Goal: Transaction & Acquisition: Subscribe to service/newsletter

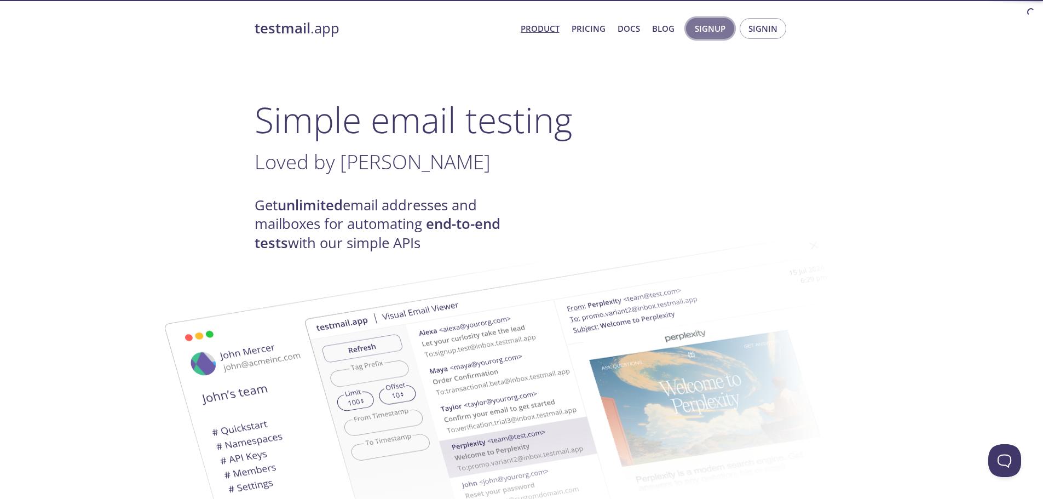
click at [710, 27] on span "Signup" at bounding box center [710, 28] width 31 height 14
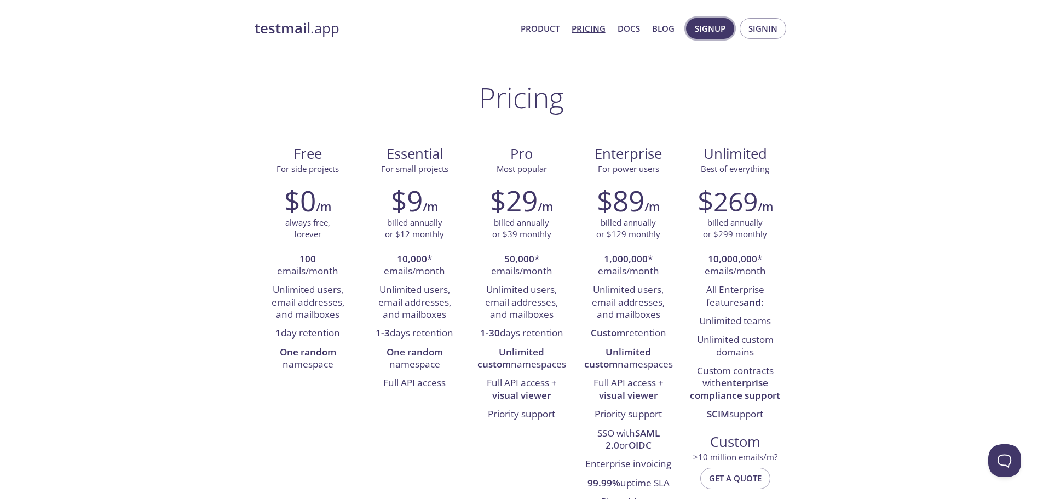
click at [717, 27] on span "Signup" at bounding box center [710, 28] width 31 height 14
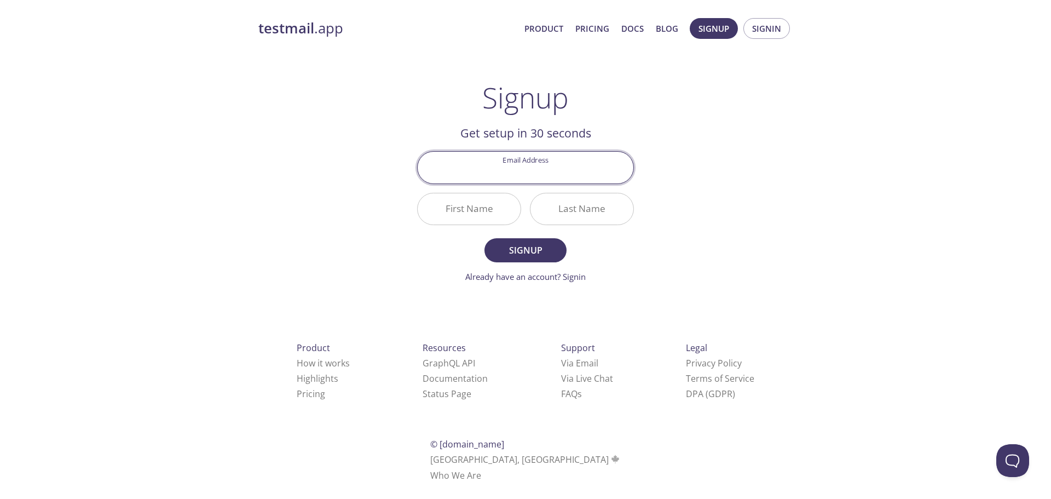
click at [556, 177] on input "Email Address" at bounding box center [526, 167] width 216 height 31
click at [704, 166] on div "testmail .app Product Pricing Docs Blog Signup Signin Signup Get setup in 30 se…" at bounding box center [525, 262] width 561 height 503
click at [526, 275] on link "Already have an account? Signin" at bounding box center [525, 276] width 120 height 11
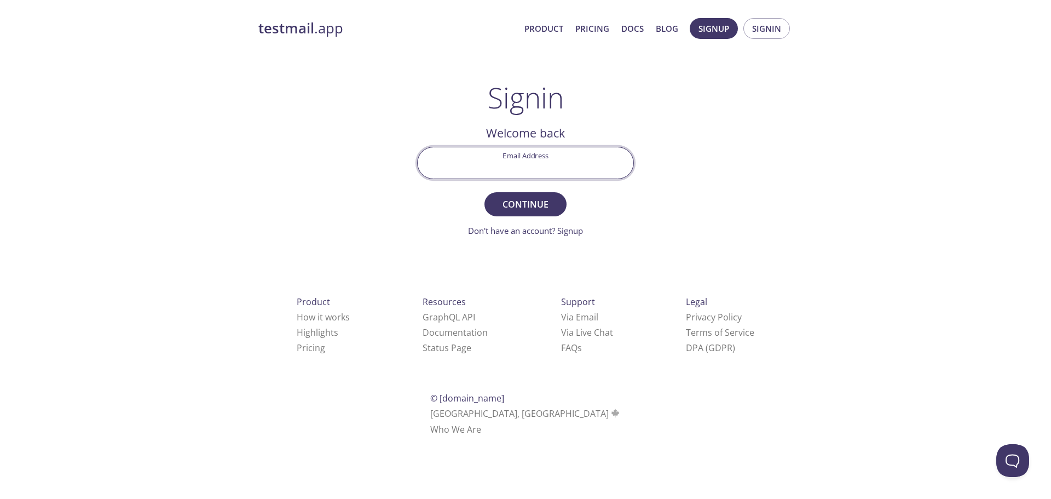
click at [544, 171] on input "Email Address" at bounding box center [526, 162] width 216 height 31
click at [712, 123] on div "testmail .app Product Pricing Docs Blog Signup Signin Signin Welcome back Email…" at bounding box center [525, 239] width 561 height 457
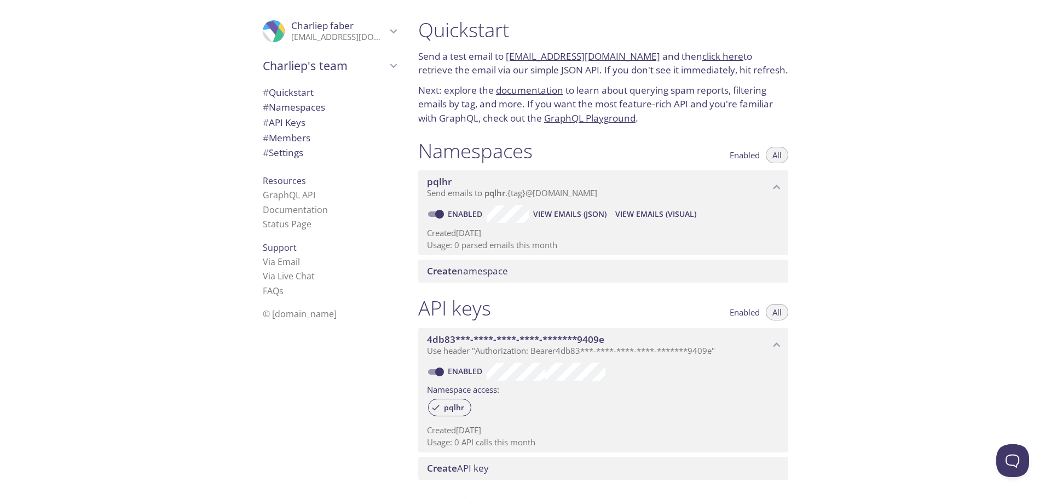
click at [652, 214] on span "View Emails (Visual)" at bounding box center [655, 214] width 81 height 13
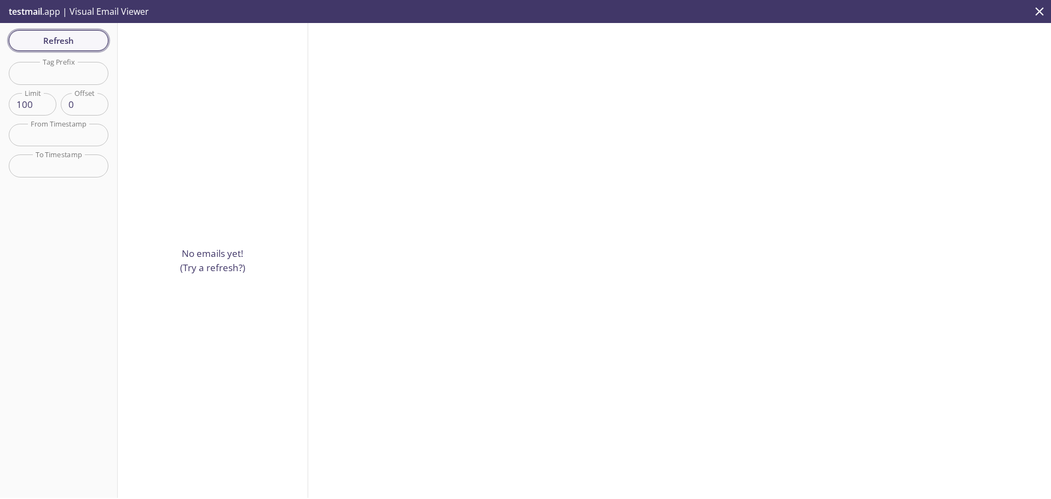
click at [51, 43] on span "Refresh" at bounding box center [59, 40] width 82 height 14
click at [1043, 10] on icon "close" at bounding box center [1040, 11] width 14 height 14
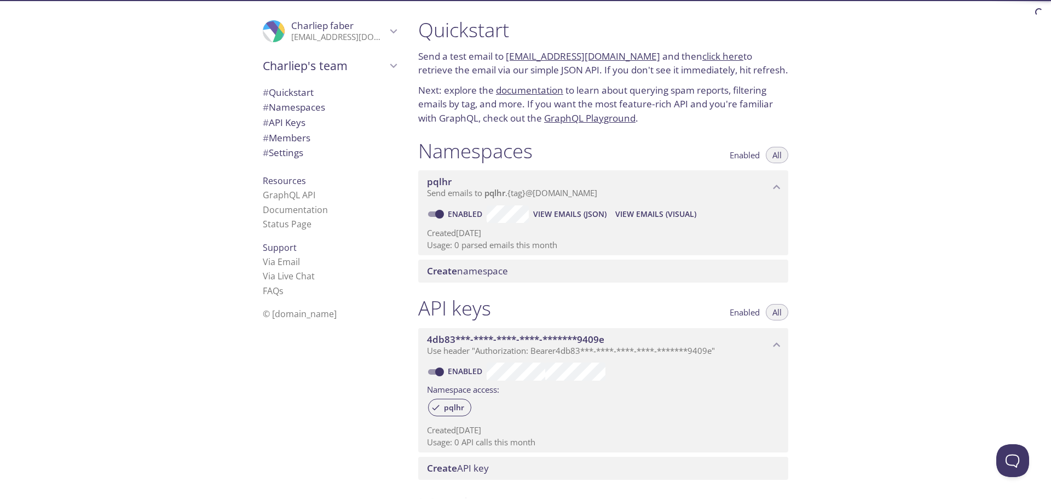
click at [570, 211] on span "View Emails (JSON)" at bounding box center [569, 214] width 73 height 13
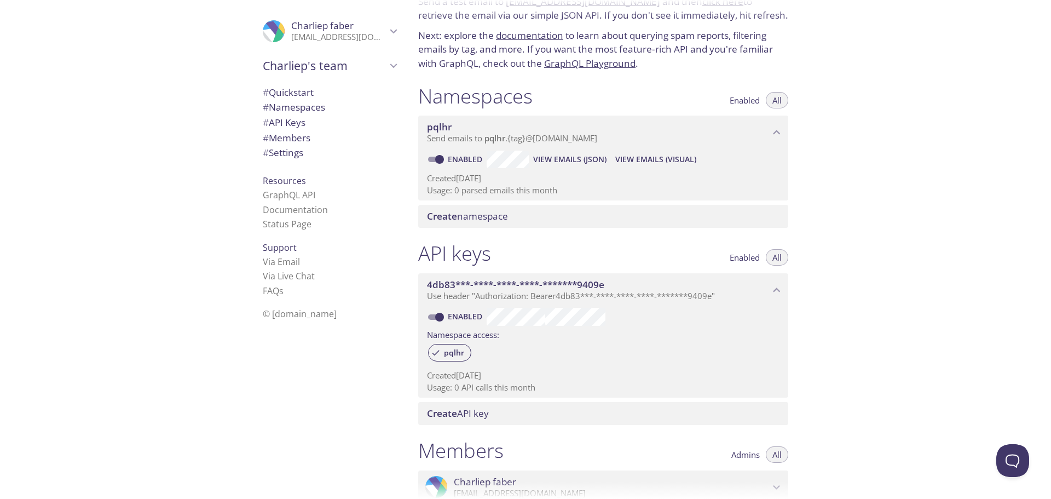
scroll to position [110, 0]
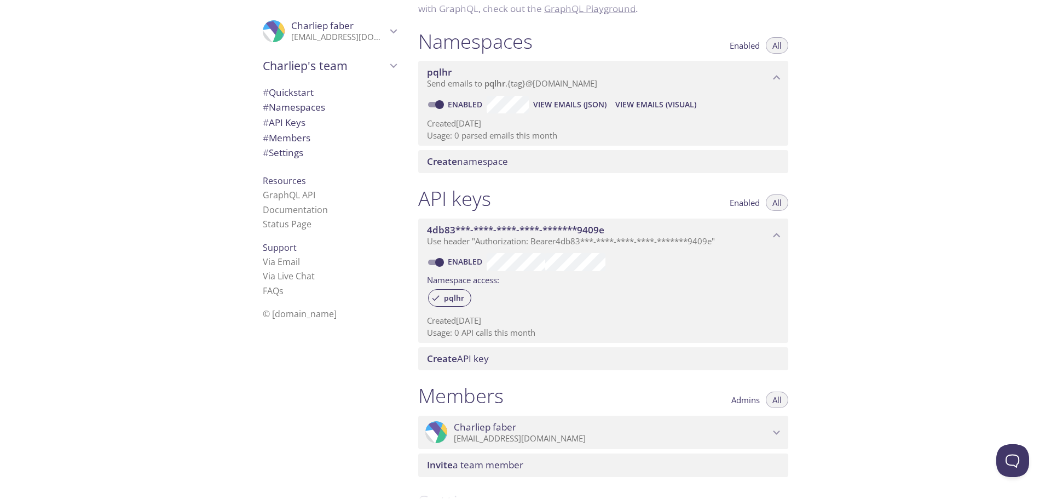
click at [569, 362] on span "Create API key" at bounding box center [605, 359] width 357 height 12
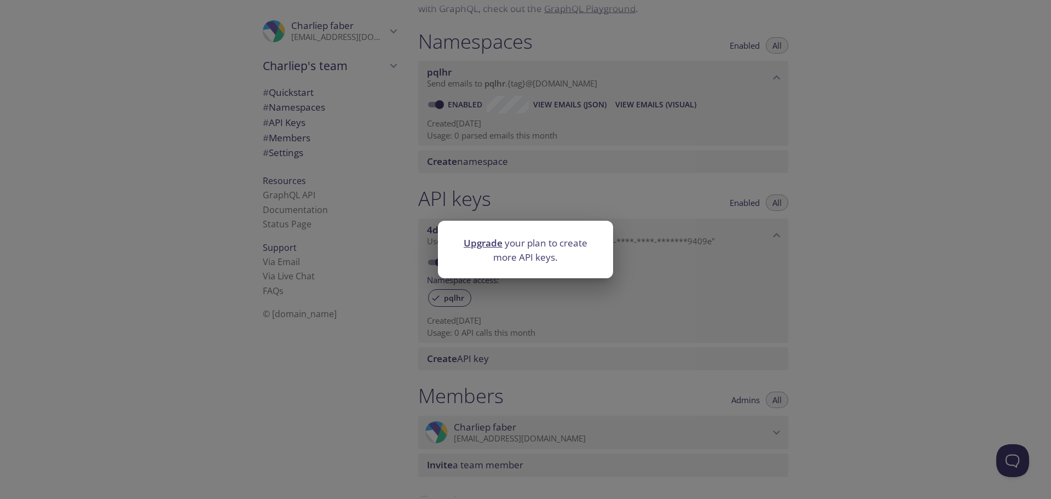
click at [898, 238] on div "Upgrade your plan to create more API keys." at bounding box center [525, 249] width 1051 height 499
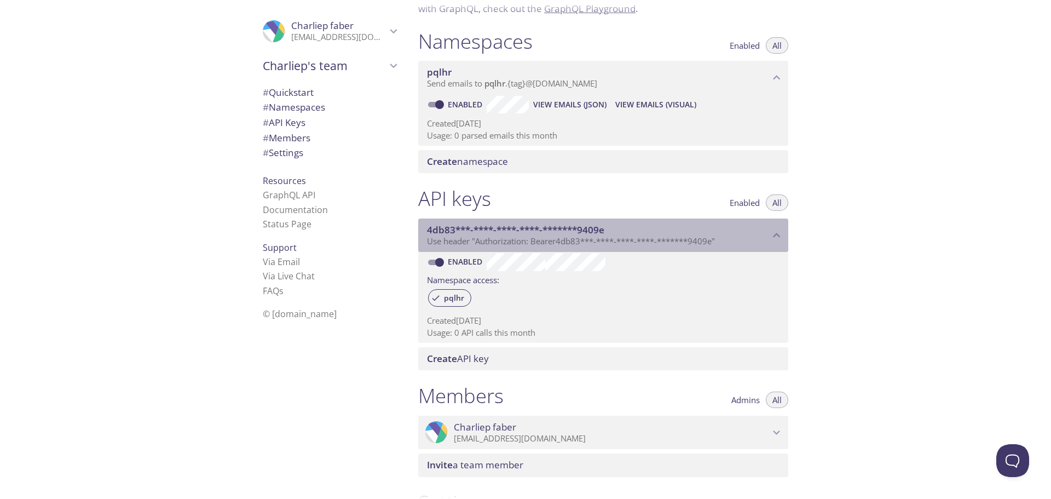
click at [766, 230] on span "4db83***-****-****-****-*******9409e" at bounding box center [598, 230] width 343 height 12
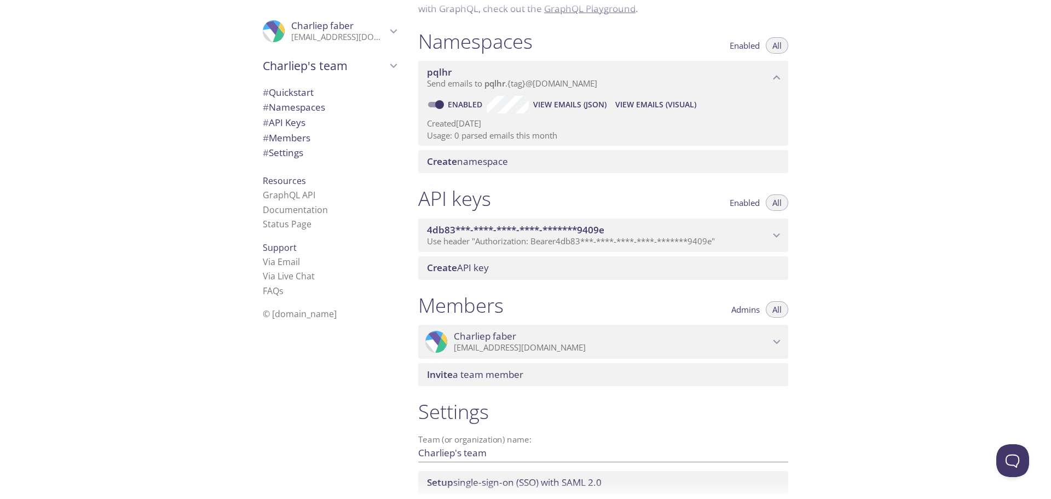
click at [767, 232] on span "4db83***-****-****-****-*******9409e" at bounding box center [598, 230] width 343 height 12
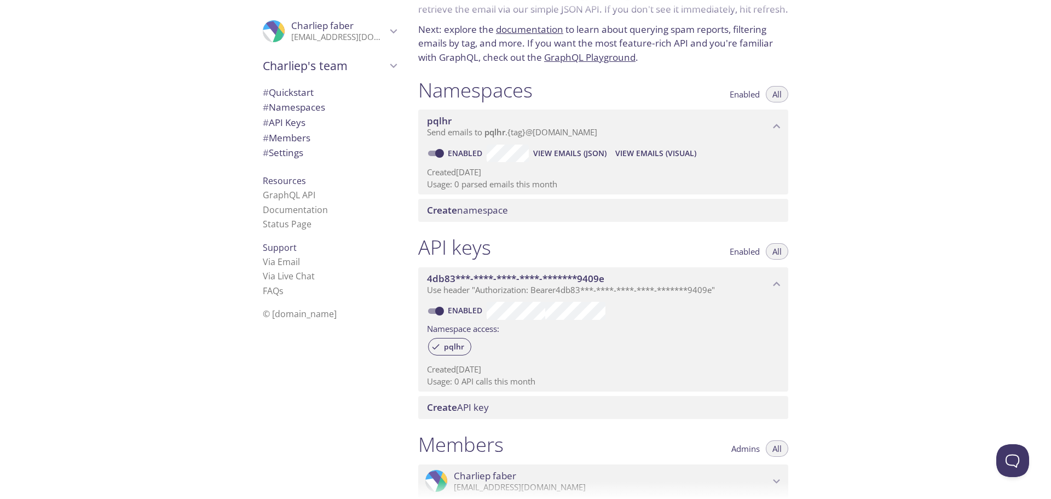
scroll to position [0, 0]
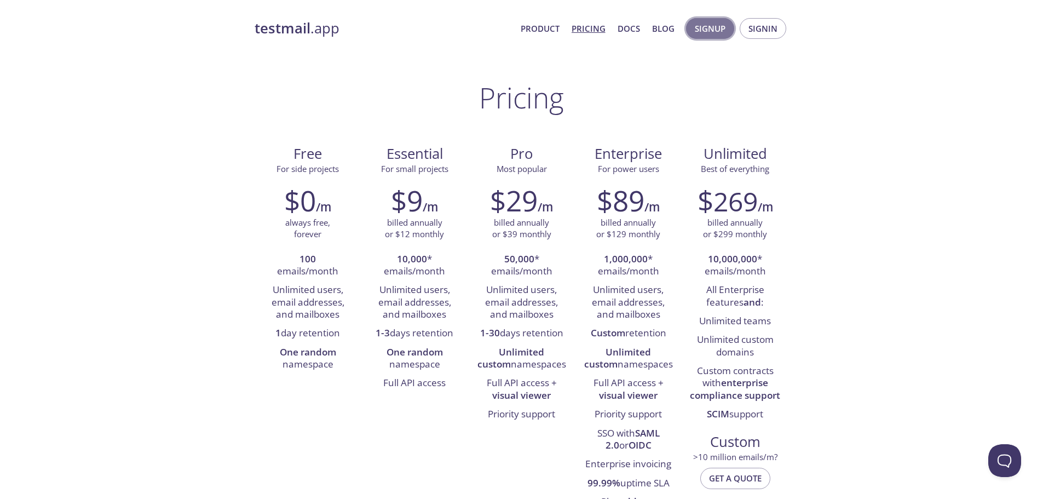
click at [705, 20] on button "Signup" at bounding box center [710, 28] width 48 height 21
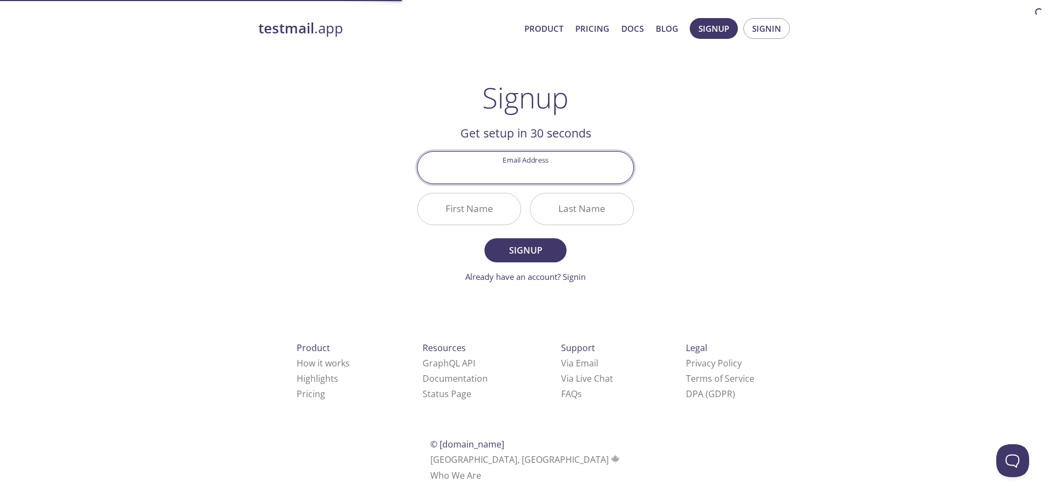
click at [506, 173] on input "Email Address" at bounding box center [526, 167] width 216 height 31
type input "[EMAIL_ADDRESS][DOMAIN_NAME]"
click at [493, 206] on input "First Name" at bounding box center [469, 208] width 103 height 31
drag, startPoint x: 505, startPoint y: 172, endPoint x: 438, endPoint y: 175, distance: 67.4
click at [439, 175] on input "[EMAIL_ADDRESS][DOMAIN_NAME]" at bounding box center [526, 167] width 216 height 31
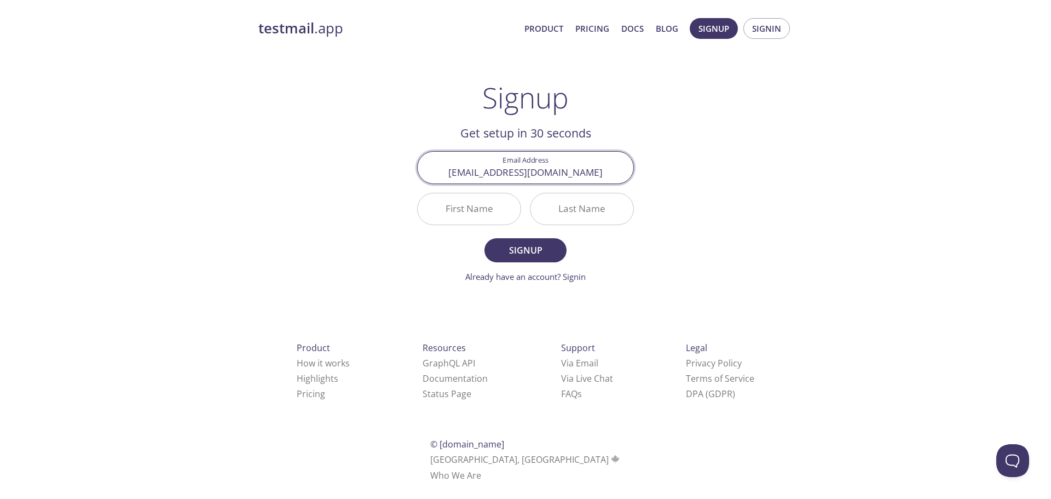
click at [452, 210] on input "First Name" at bounding box center [469, 208] width 103 height 31
paste input "Charliep"
type input "Charliep"
drag, startPoint x: 505, startPoint y: 168, endPoint x: 527, endPoint y: 168, distance: 21.9
click at [527, 168] on input "charliepfaber@gmail.com" at bounding box center [526, 167] width 216 height 31
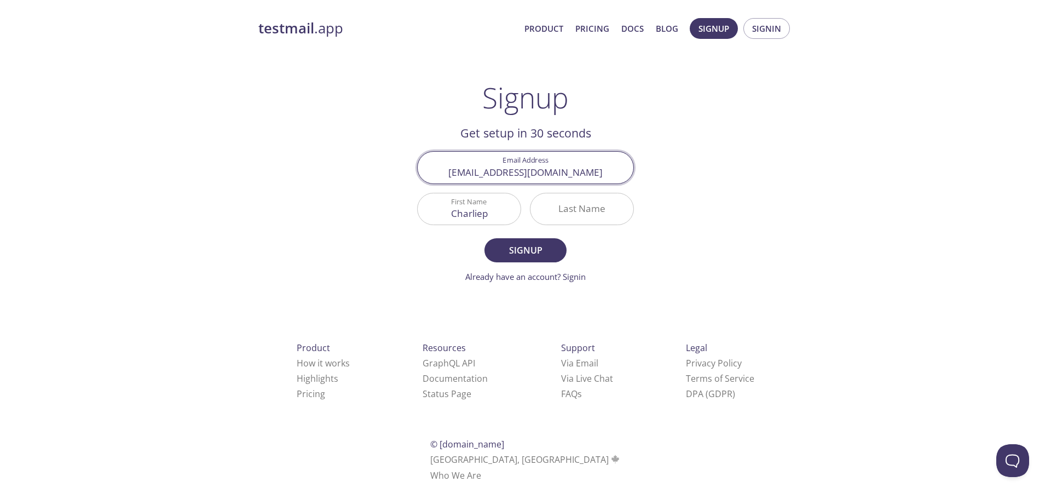
click at [585, 209] on input "Last Name" at bounding box center [582, 208] width 103 height 31
paste input "faber"
type input "faber"
click at [526, 251] on span "Signup" at bounding box center [526, 250] width 58 height 15
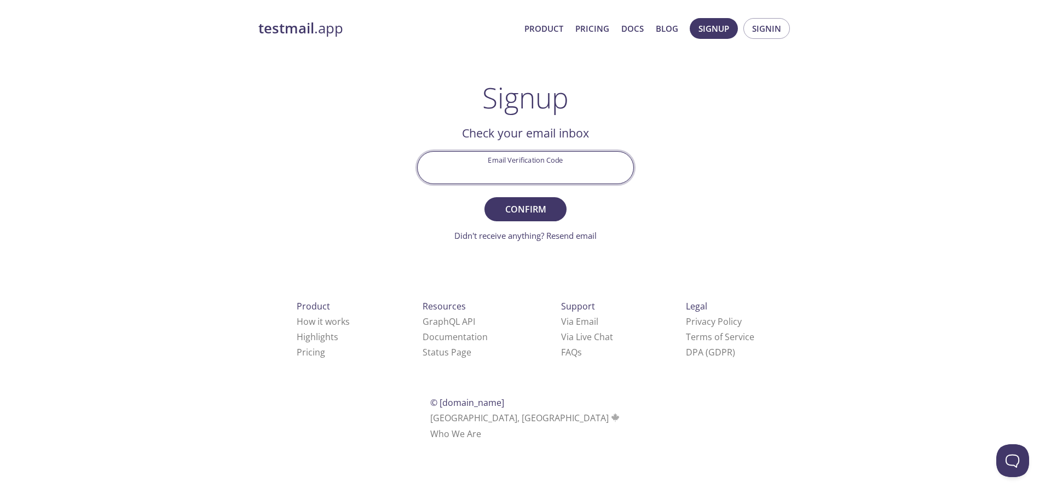
click at [562, 177] on input "Email Verification Code" at bounding box center [526, 167] width 216 height 31
paste input "REJ9PHU"
type input "REJ9PHU"
click at [531, 205] on span "Confirm" at bounding box center [526, 209] width 58 height 15
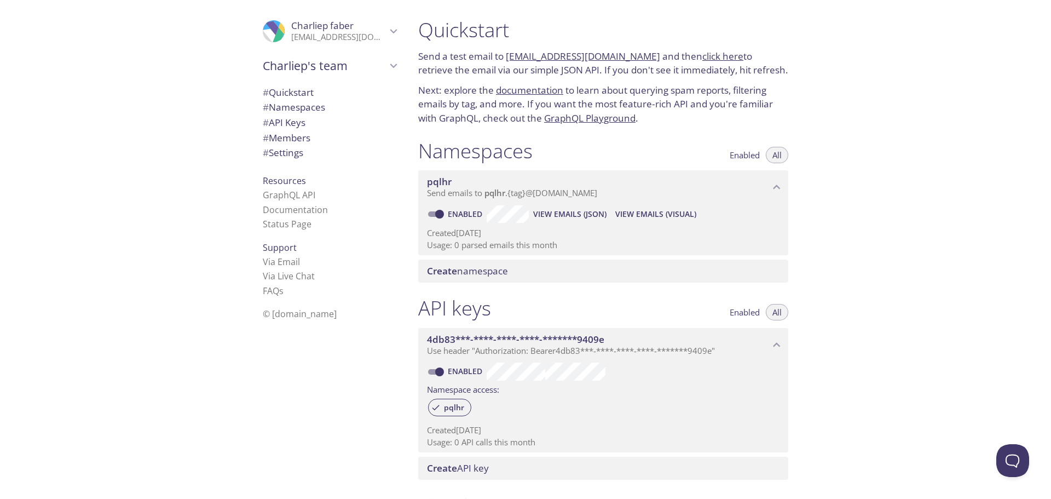
drag, startPoint x: 832, startPoint y: 77, endPoint x: 838, endPoint y: 82, distance: 7.9
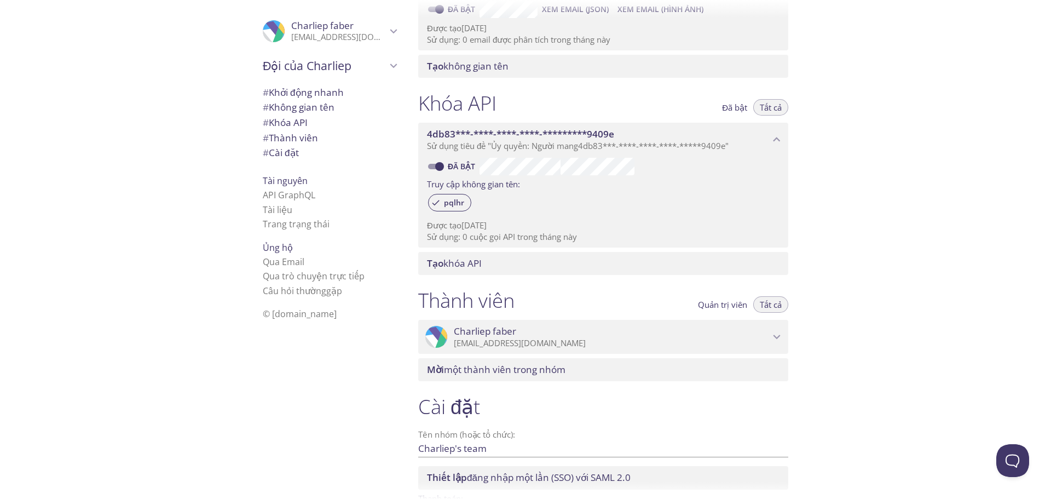
scroll to position [294, 0]
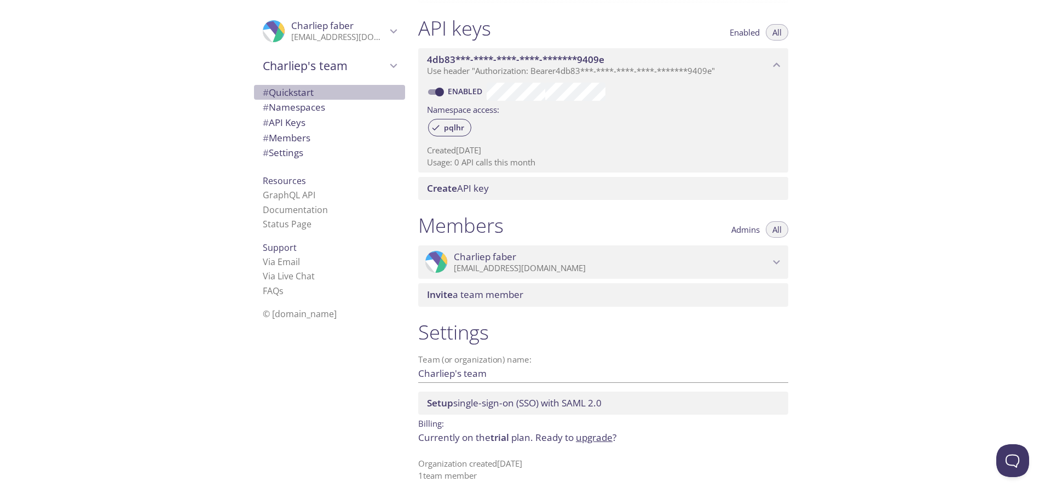
click at [301, 90] on span "# Quickstart" at bounding box center [288, 92] width 51 height 13
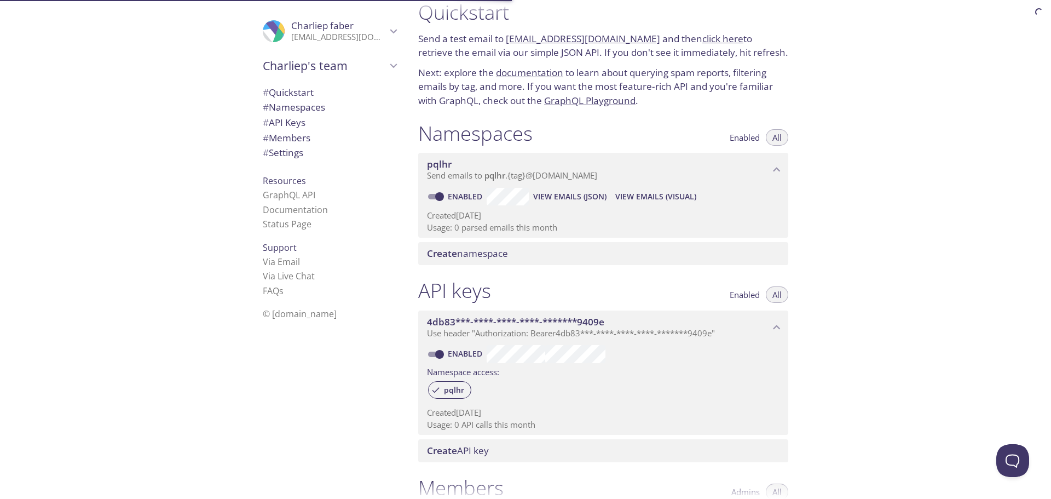
click at [298, 108] on span "# Namespaces" at bounding box center [294, 107] width 62 height 13
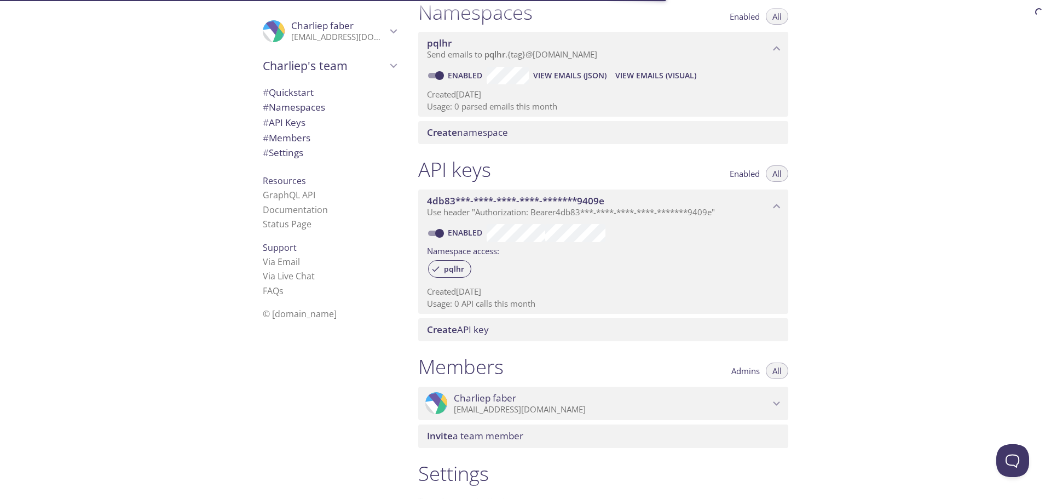
click at [295, 120] on span "# API Keys" at bounding box center [284, 122] width 43 height 13
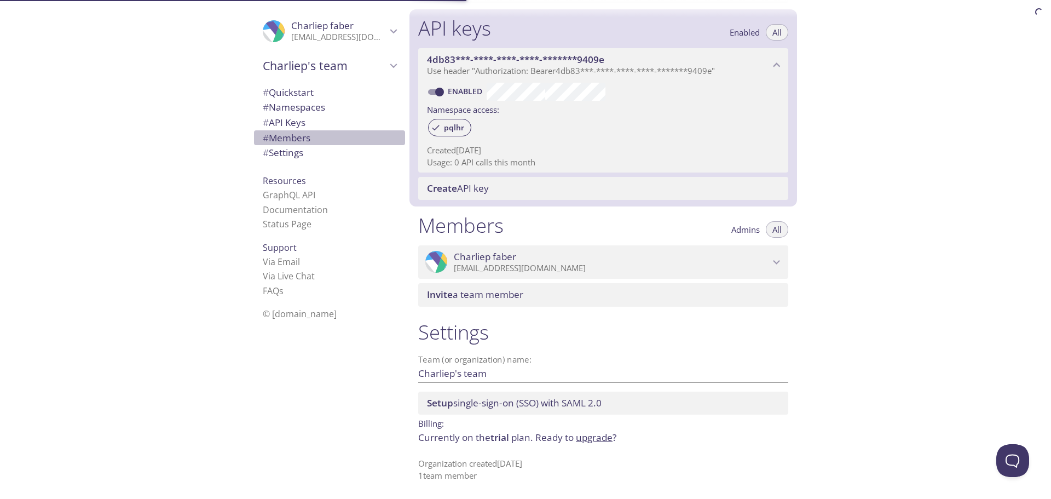
click at [293, 137] on span "# Members" at bounding box center [287, 137] width 48 height 13
click at [294, 156] on span "# Settings" at bounding box center [283, 152] width 41 height 13
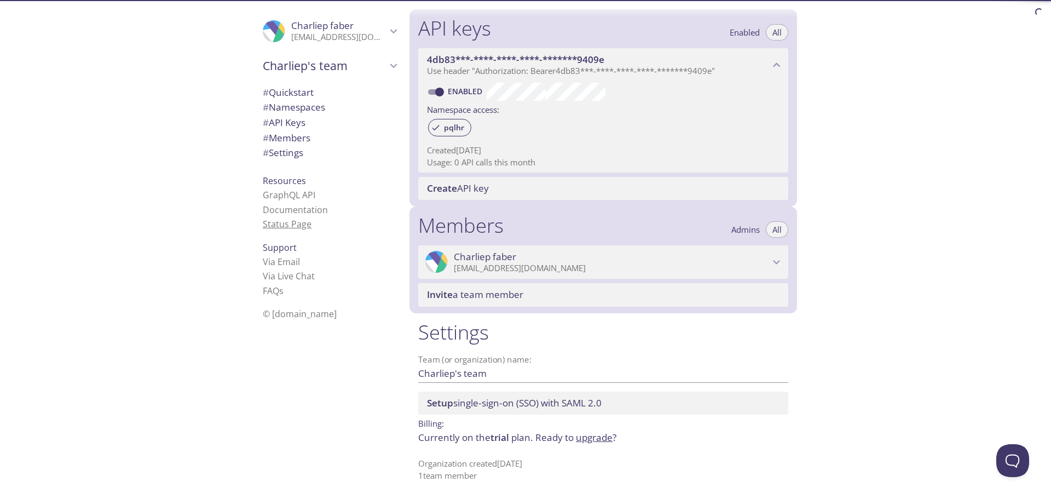
click at [294, 229] on link "Status Page" at bounding box center [287, 224] width 49 height 12
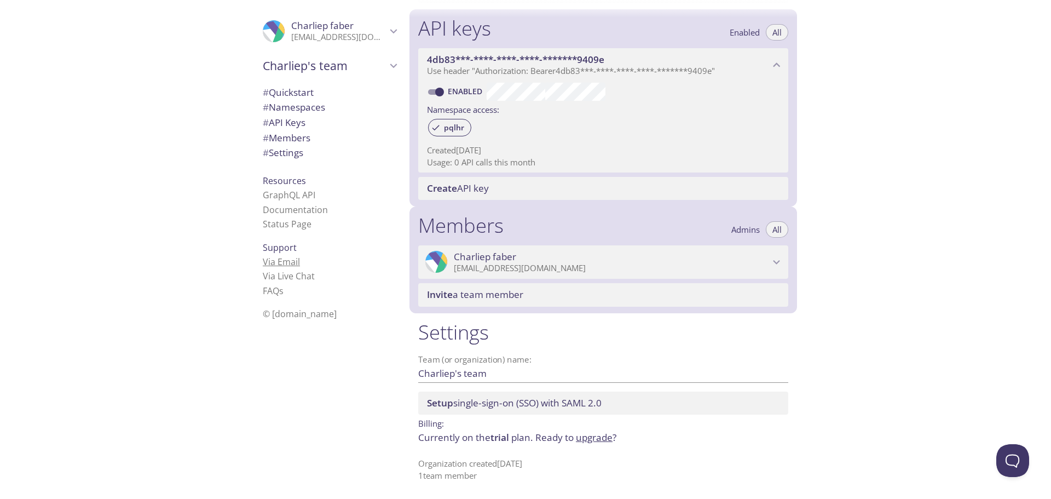
click at [287, 264] on link "Via Email" at bounding box center [281, 262] width 37 height 12
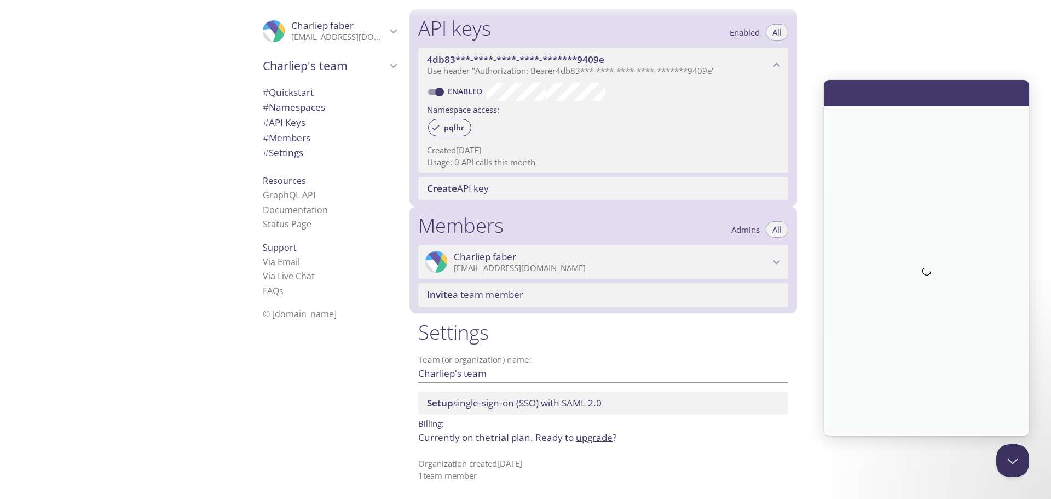
scroll to position [0, 0]
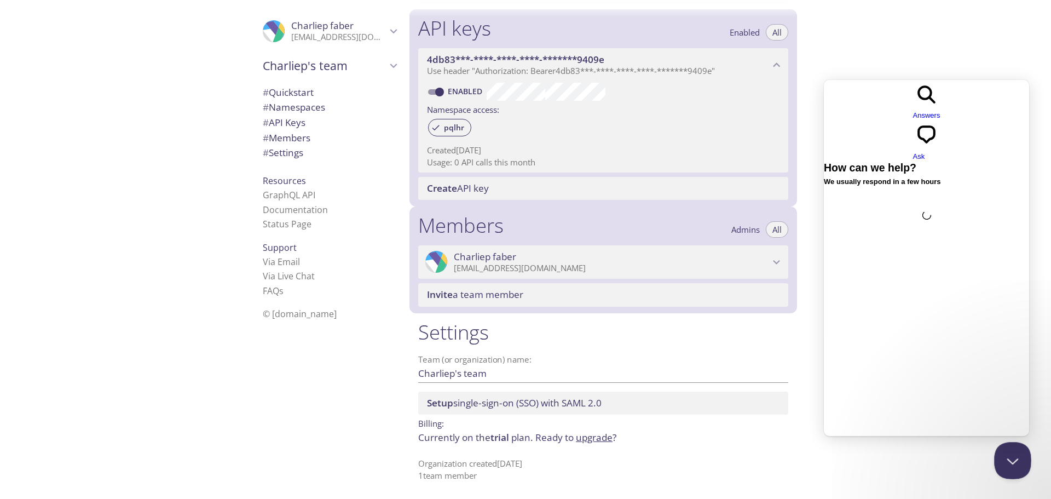
click at [1016, 462] on button "Close Beacon popover" at bounding box center [1010, 458] width 33 height 33
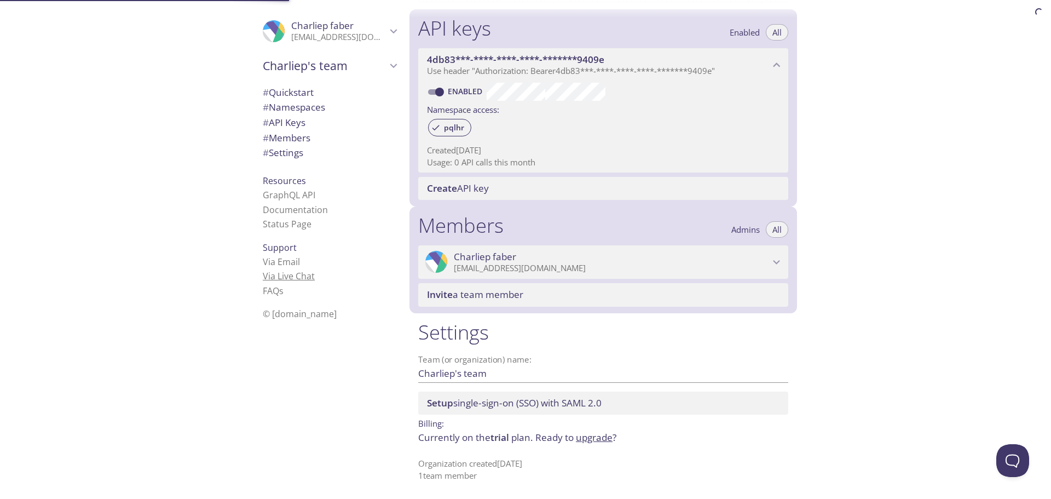
click at [283, 280] on link "Via Live Chat" at bounding box center [289, 276] width 52 height 12
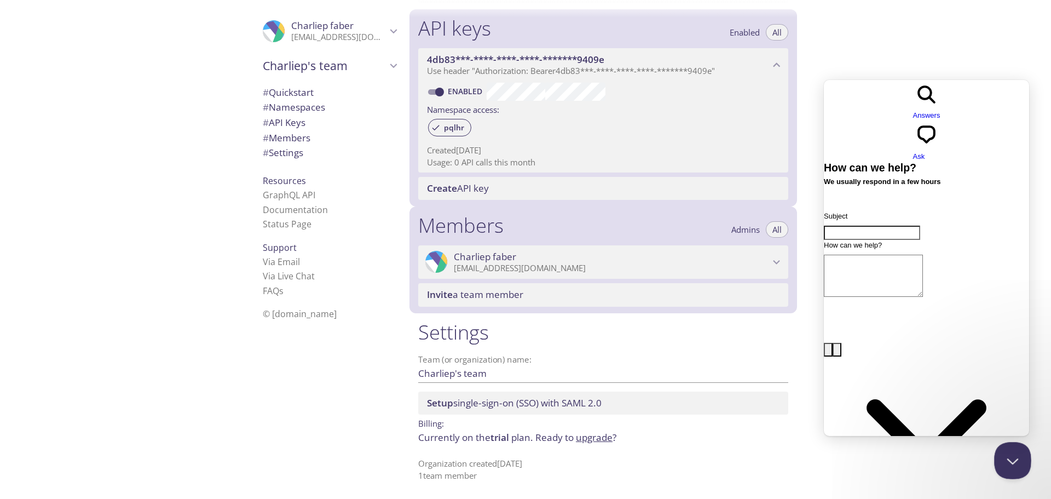
click at [1014, 453] on button "Close Beacon popover" at bounding box center [1010, 458] width 33 height 33
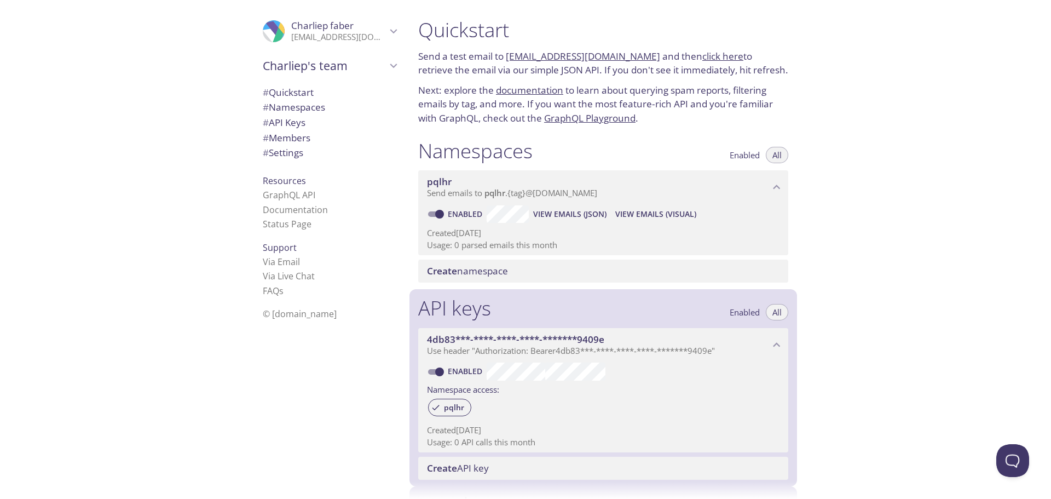
click at [355, 27] on span "Charliep faber" at bounding box center [338, 26] width 95 height 12
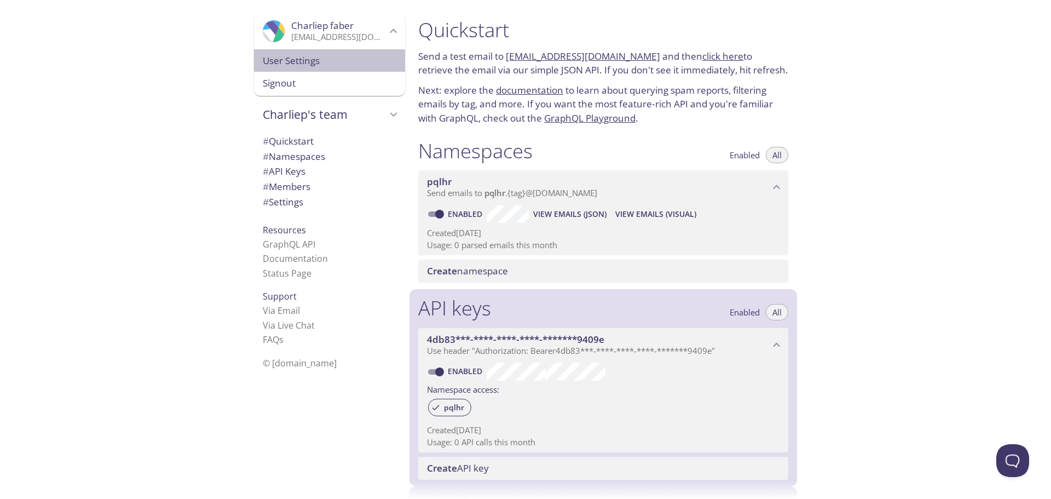
click at [287, 65] on span "User Settings" at bounding box center [330, 61] width 134 height 14
